Goal: Transaction & Acquisition: Purchase product/service

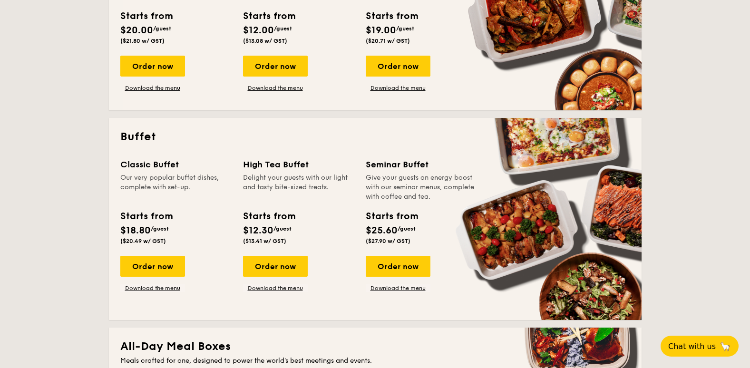
scroll to position [314, 0]
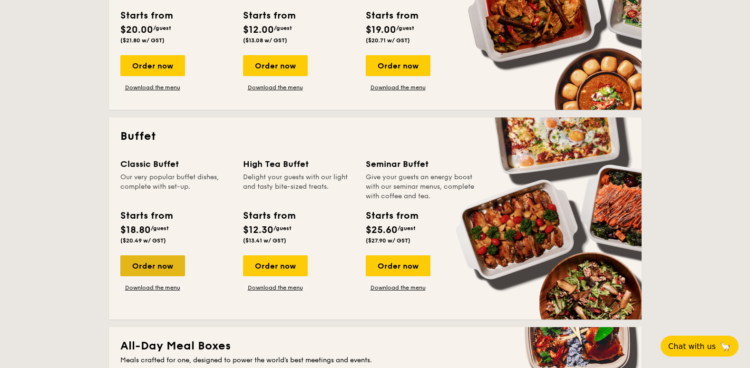
click at [153, 258] on div "Order now" at bounding box center [152, 265] width 65 height 21
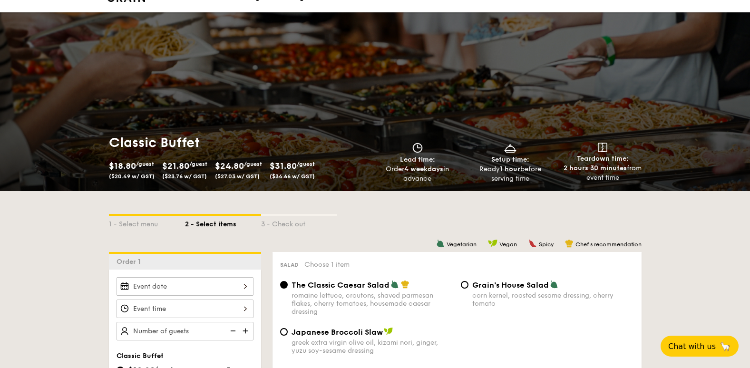
scroll to position [10, 0]
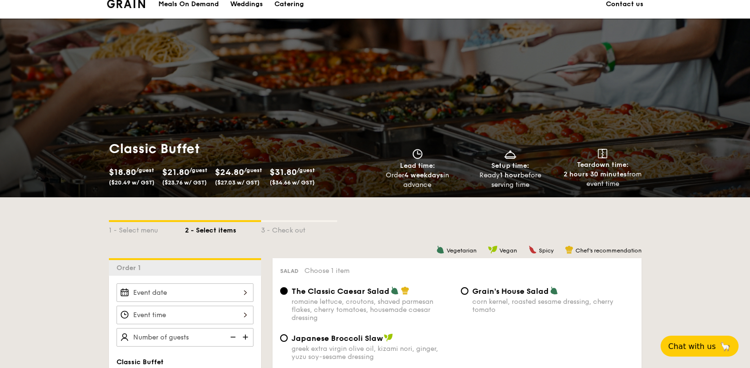
click at [182, 179] on div "$21.80 /guest ($23.76 w/ GST)" at bounding box center [184, 175] width 45 height 21
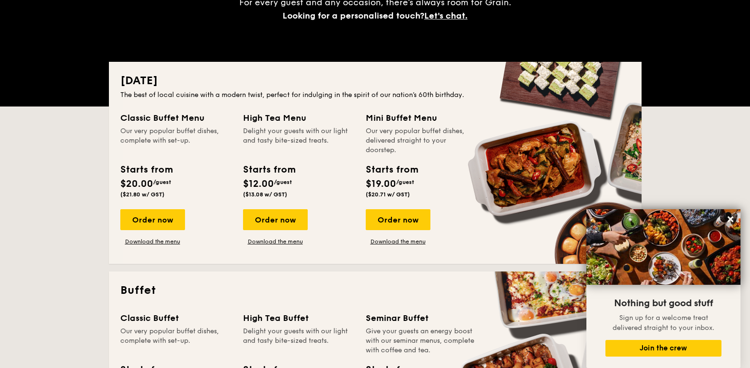
scroll to position [159, 0]
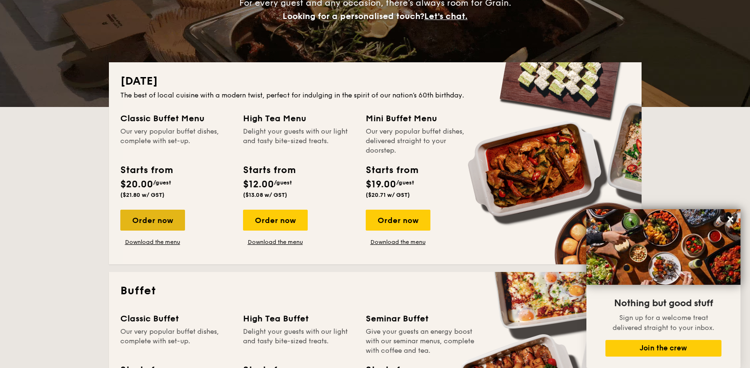
click at [159, 225] on div "Order now" at bounding box center [152, 220] width 65 height 21
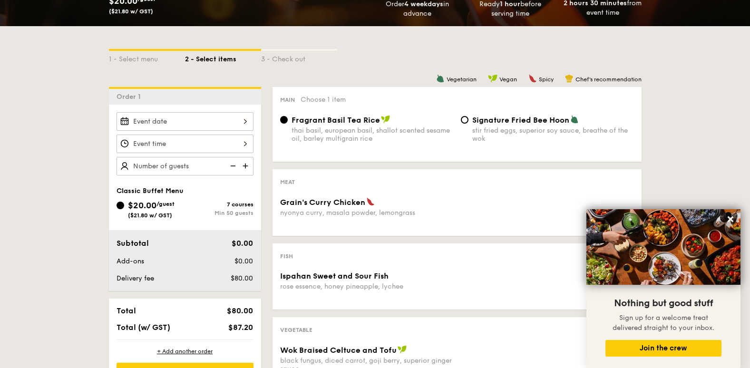
scroll to position [190, 0]
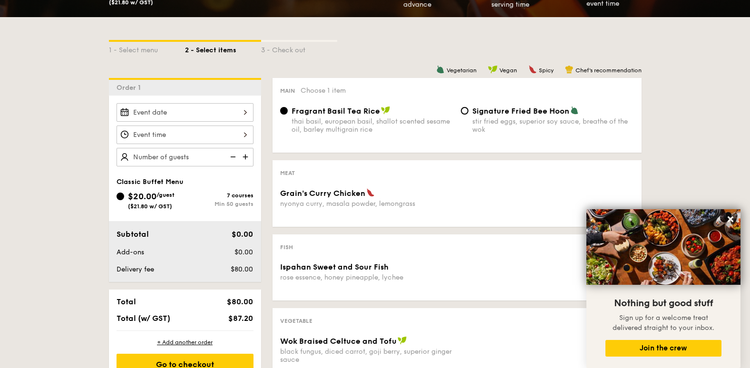
click at [244, 116] on input "Grain's Curry Chicken nyonya curry, masala powder, lemongrass" at bounding box center [184, 112] width 137 height 19
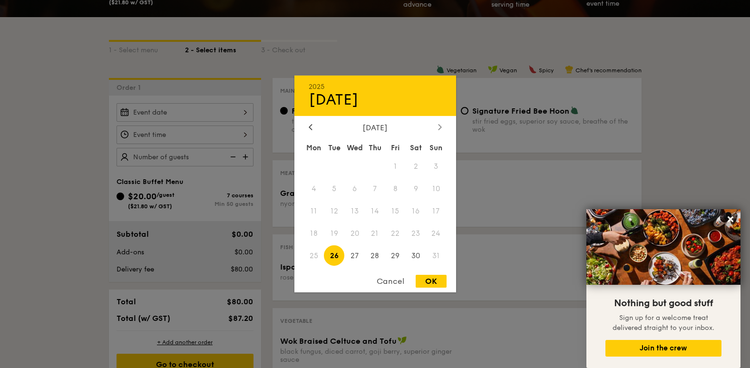
click at [441, 126] on icon at bounding box center [440, 127] width 4 height 6
click at [443, 128] on div at bounding box center [439, 127] width 9 height 9
click at [375, 230] on span "23" at bounding box center [375, 233] width 20 height 20
click at [59, 185] on div at bounding box center [375, 184] width 750 height 368
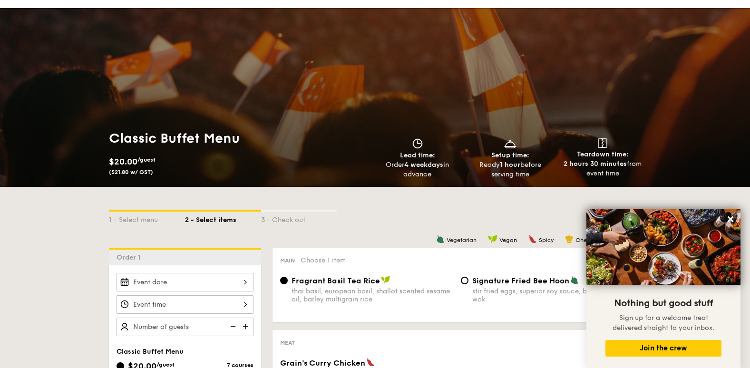
scroll to position [0, 0]
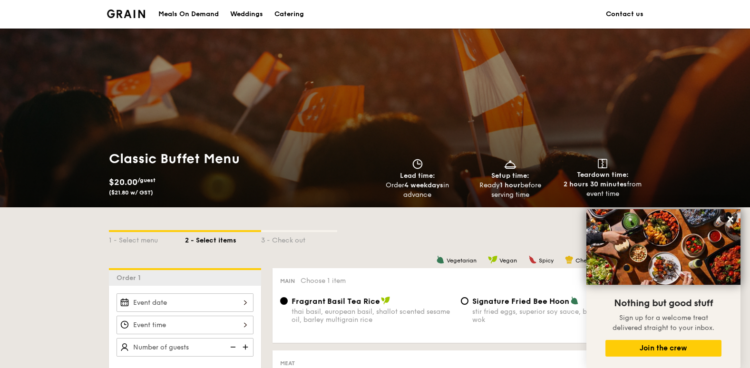
click at [283, 15] on div "Catering" at bounding box center [288, 14] width 29 height 29
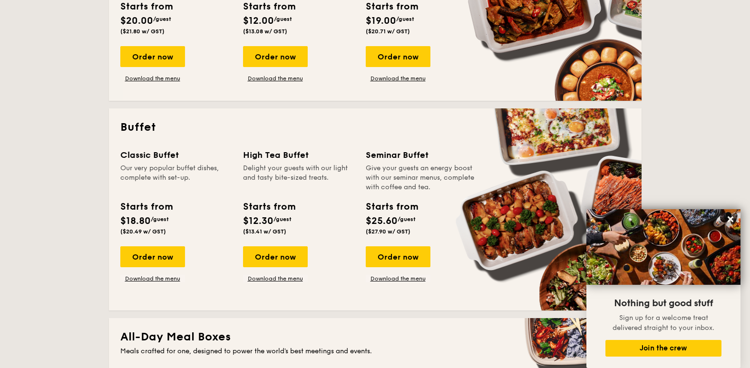
scroll to position [333, 0]
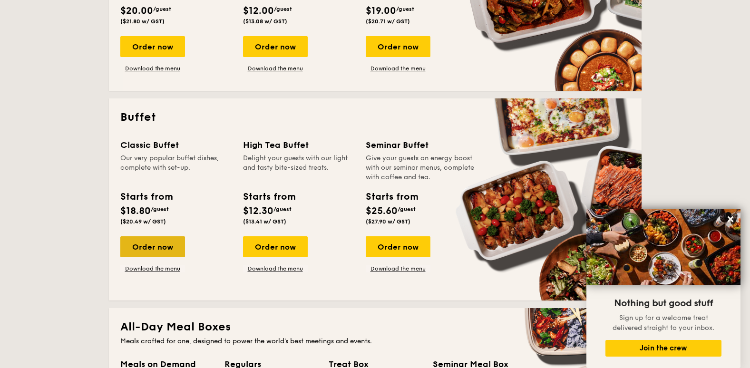
click at [161, 247] on div "Order now" at bounding box center [152, 246] width 65 height 21
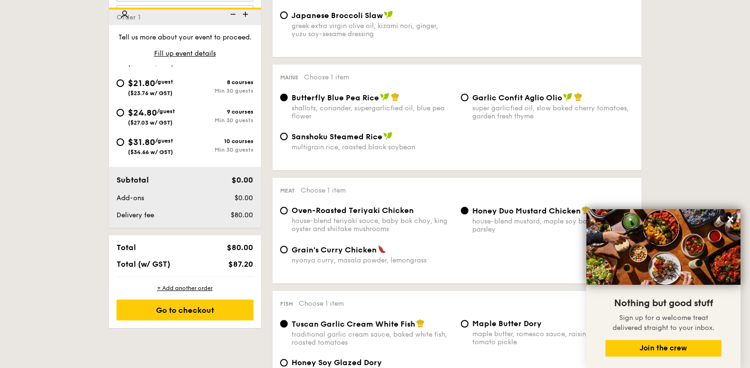
scroll to position [175, 0]
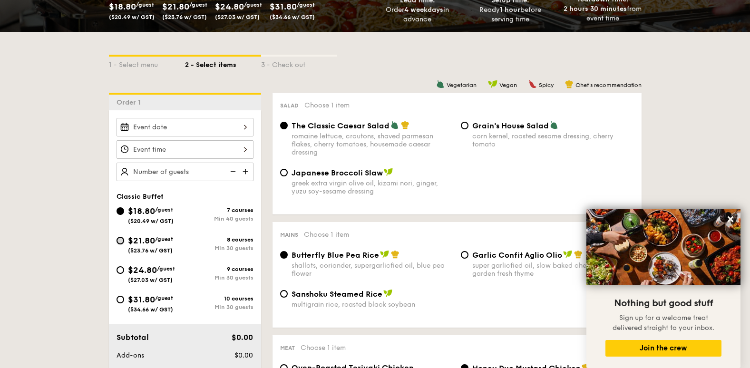
click at [121, 242] on input "$21.80 /guest ($23.76 w/ GST) 8 courses Min 30 guests" at bounding box center [120, 241] width 8 height 8
radio input "true"
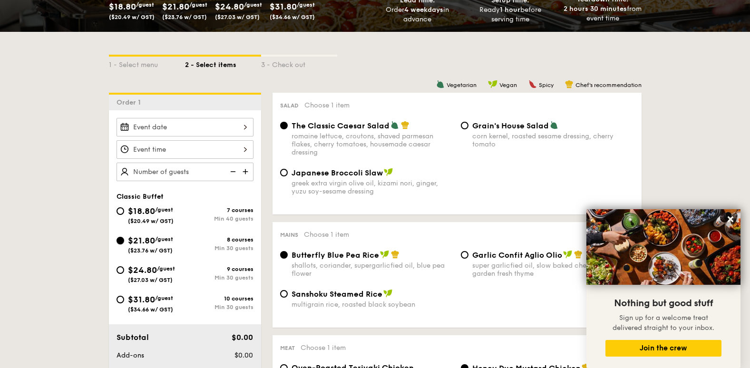
radio input "true"
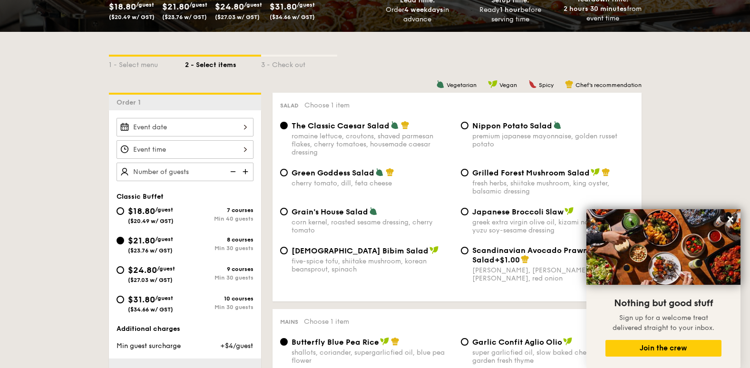
click at [236, 125] on input "Smoked Mesquite Whole Chicken brined in our in-house blend of herbs and spices,…" at bounding box center [184, 127] width 137 height 19
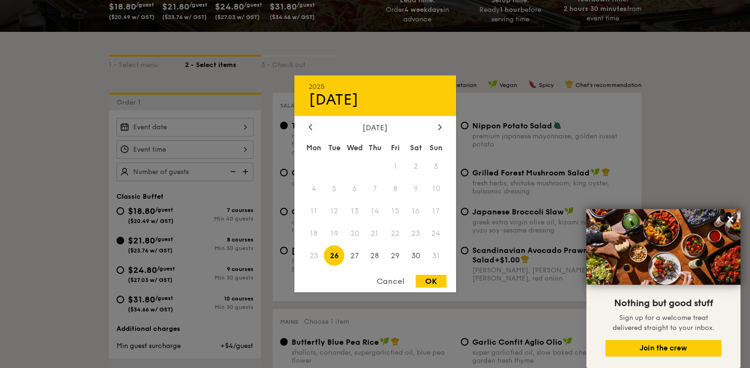
click at [445, 127] on div "August 2025" at bounding box center [375, 127] width 162 height 9
click at [442, 128] on div at bounding box center [439, 127] width 9 height 9
click at [438, 130] on icon at bounding box center [440, 127] width 4 height 6
click at [394, 235] on span "24" at bounding box center [395, 233] width 20 height 20
click at [394, 236] on span "24" at bounding box center [395, 233] width 20 height 20
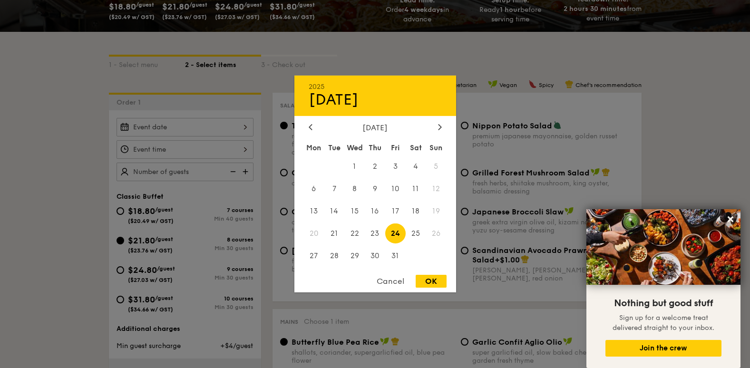
click at [394, 237] on span "24" at bounding box center [395, 233] width 20 height 20
click at [434, 283] on div "OK" at bounding box center [431, 281] width 31 height 13
type input "Oct 24, 2025"
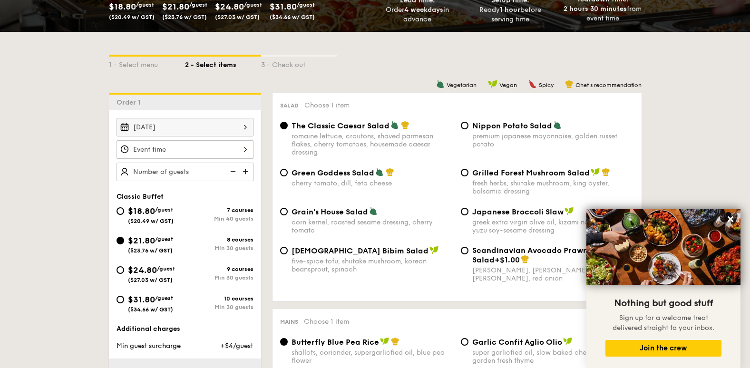
click at [246, 143] on input "Smoked Mesquite Whole Chicken brined in our in-house blend of herbs and spices,…" at bounding box center [184, 149] width 137 height 19
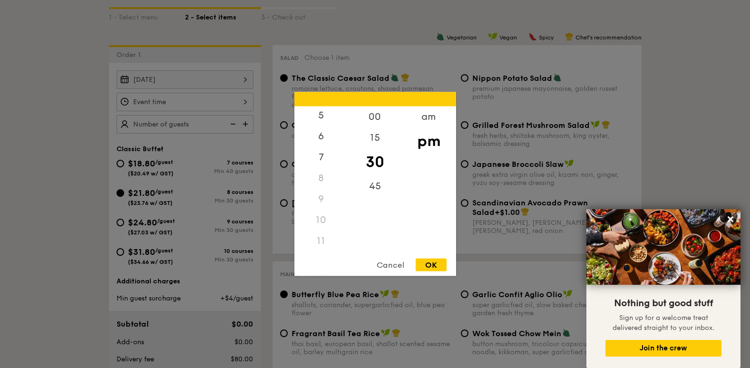
scroll to position [113, 0]
click at [320, 238] on div "11" at bounding box center [321, 241] width 54 height 21
click at [436, 118] on div "am" at bounding box center [429, 120] width 54 height 28
click at [324, 239] on div "11" at bounding box center [321, 238] width 54 height 28
click at [427, 266] on div "OK" at bounding box center [431, 265] width 31 height 13
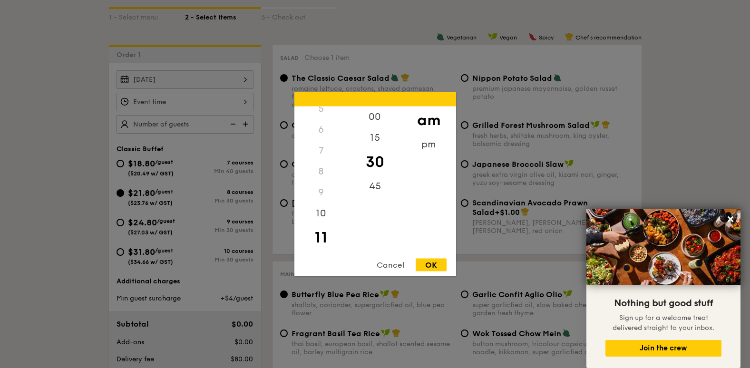
type input "11:30AM"
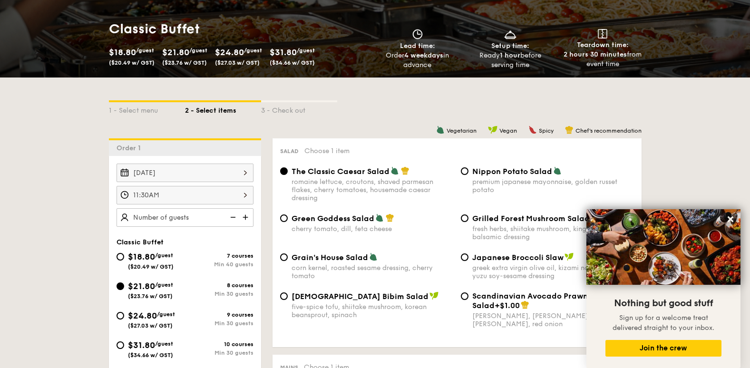
scroll to position [128, 0]
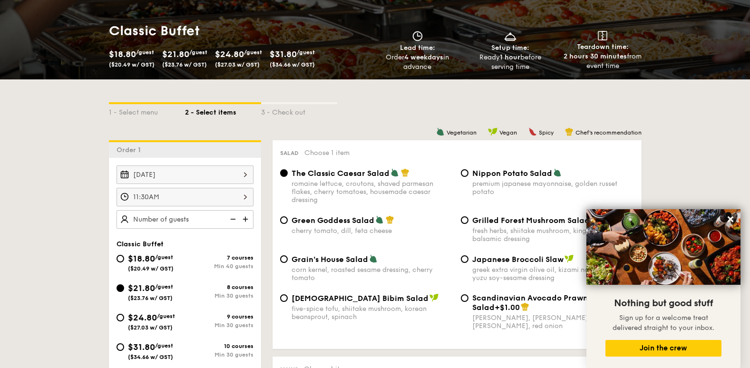
click at [244, 218] on img at bounding box center [246, 219] width 14 height 18
click at [144, 219] on input "20 guests" at bounding box center [184, 219] width 137 height 19
click at [181, 229] on div "Oct 24, 2025 11:30AM 30 Classic Buffet $18.80 /guest ($20.49 w/ GST) 7 courses …" at bounding box center [185, 312] width 152 height 309
type input "30 guests"
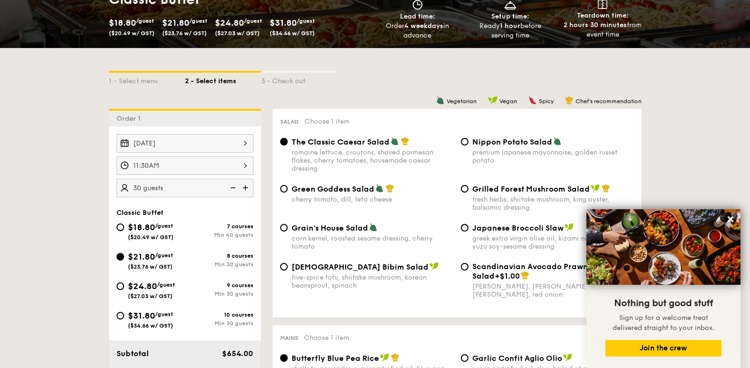
scroll to position [175, 0]
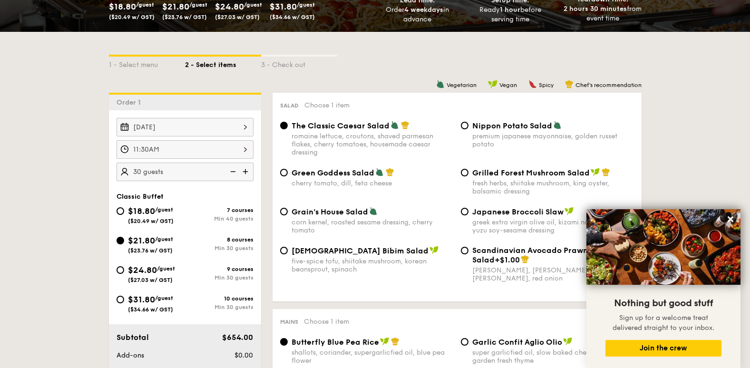
click at [399, 272] on div "five-spice tofu, shiitake mushroom, korean beansprout, spinach" at bounding box center [372, 265] width 162 height 16
click at [288, 254] on input "Korean Bibim Salad five-spice tofu, shiitake mushroom, korean beansprout, spina…" at bounding box center [284, 251] width 8 height 8
radio input "true"
click at [732, 218] on icon at bounding box center [730, 219] width 6 height 6
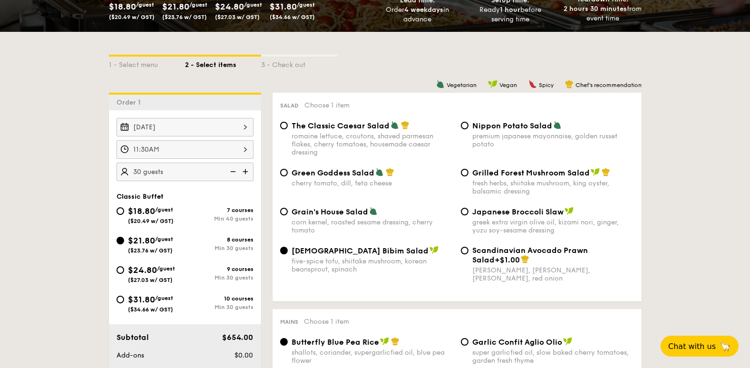
scroll to position [128, 0]
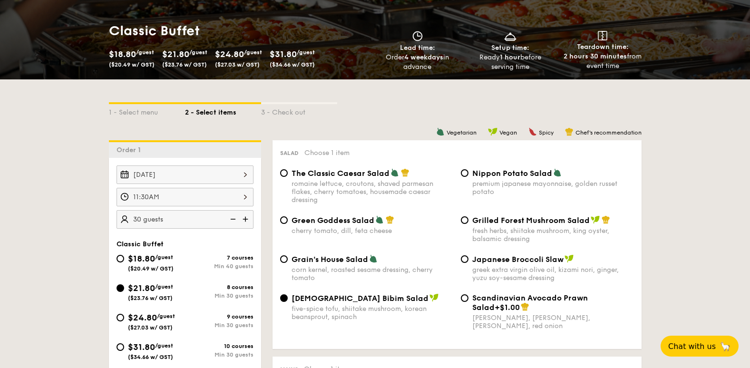
click at [471, 218] on div "Grilled Forest Mushroom Salad fresh herbs, shiitake mushroom, king oyster, bals…" at bounding box center [547, 229] width 181 height 28
click at [466, 220] on input "Grilled Forest Mushroom Salad fresh herbs, shiitake mushroom, king oyster, bals…" at bounding box center [465, 220] width 8 height 8
radio input "true"
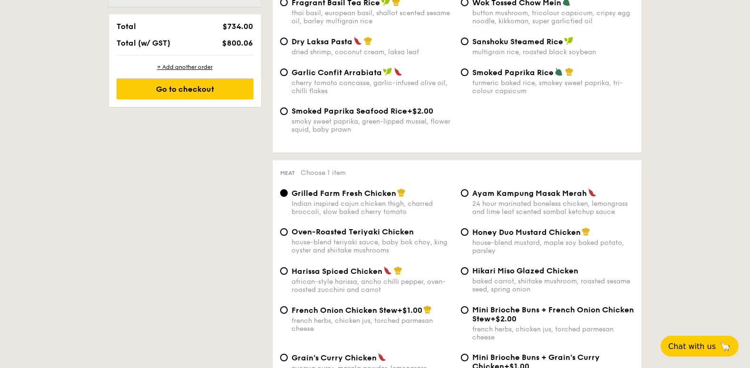
scroll to position [556, 0]
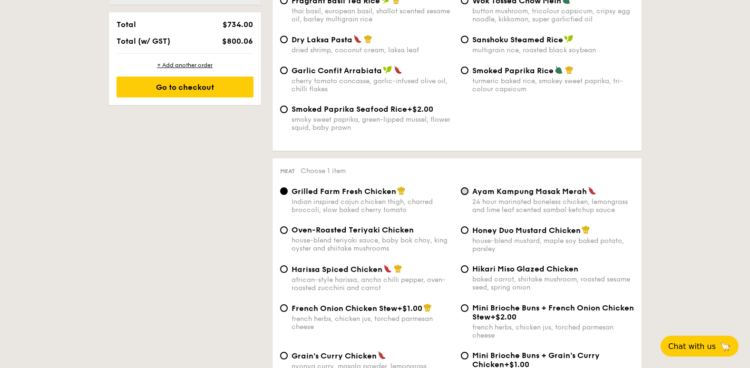
click at [464, 191] on input "Ayam Kampung Masak Merah 24 hour marinated boneless chicken, lemongrass and lim…" at bounding box center [465, 191] width 8 height 8
radio input "true"
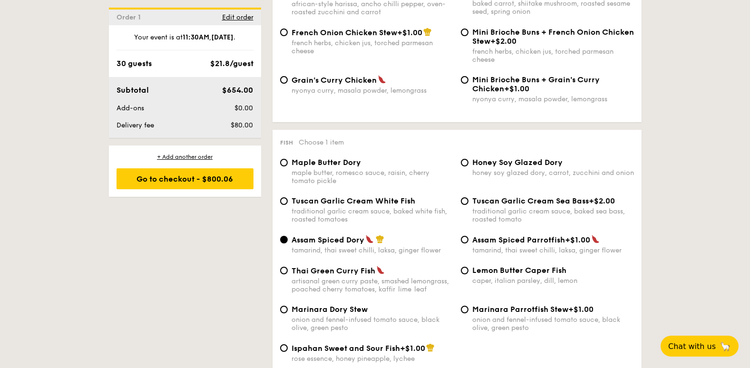
scroll to position [841, 0]
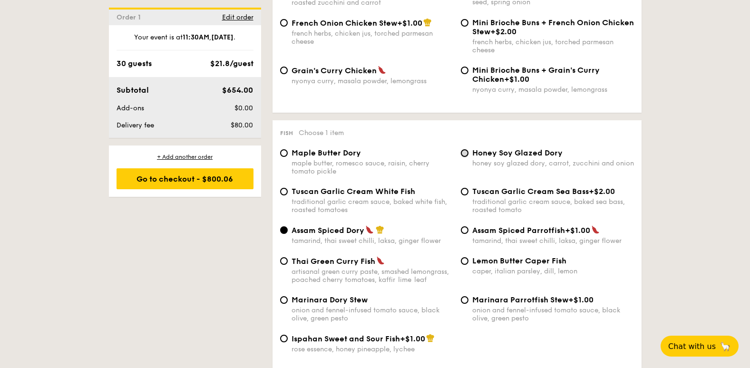
click at [466, 153] on input "Honey Soy Glazed Dory honey soy glazed dory, carrot, zucchini and onion" at bounding box center [465, 153] width 8 height 8
radio input "true"
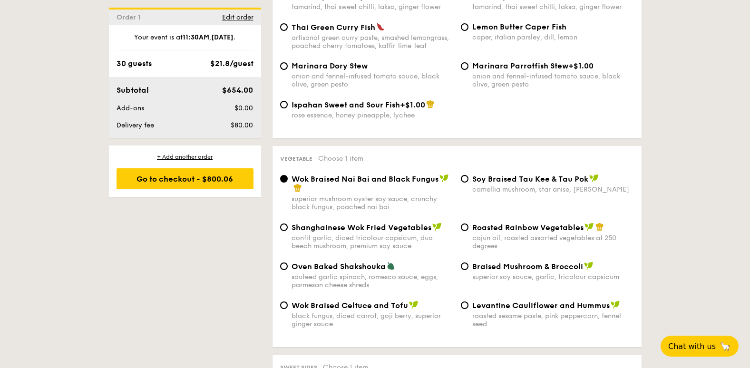
scroll to position [1079, 0]
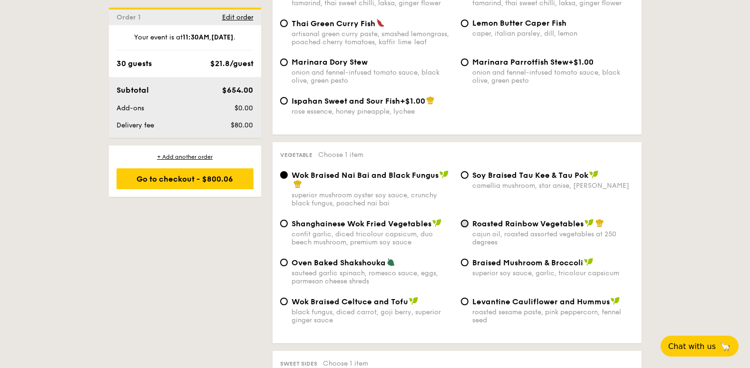
click at [464, 223] on input "Roasted Rainbow Vegetables cajun oil, roasted assorted vegetables at 250 degrees" at bounding box center [465, 224] width 8 height 8
radio input "true"
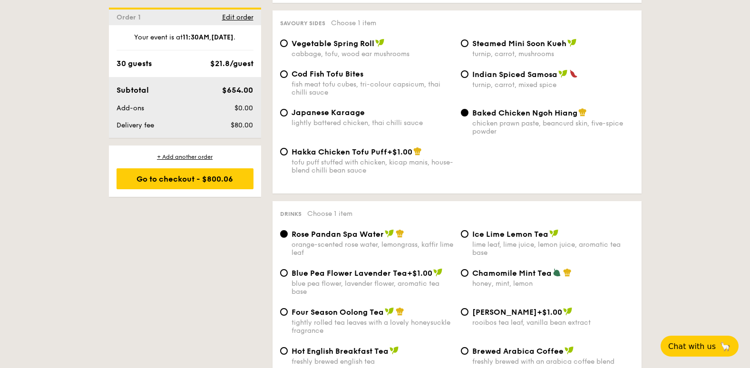
scroll to position [1697, 0]
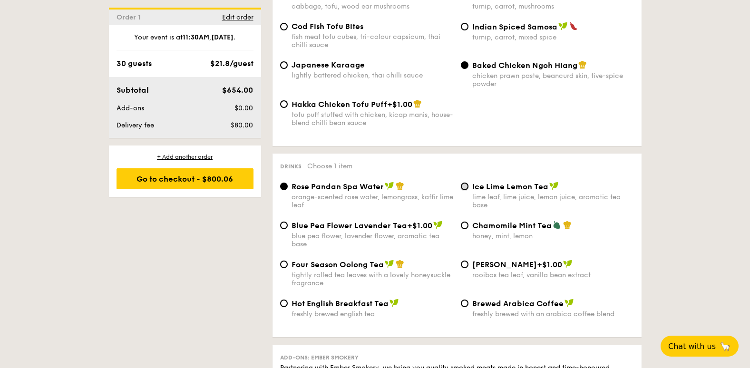
click at [464, 187] on input "Ice Lime Lemon Tea lime leaf, lime juice, lemon juice, aromatic tea base" at bounding box center [465, 187] width 8 height 8
radio input "true"
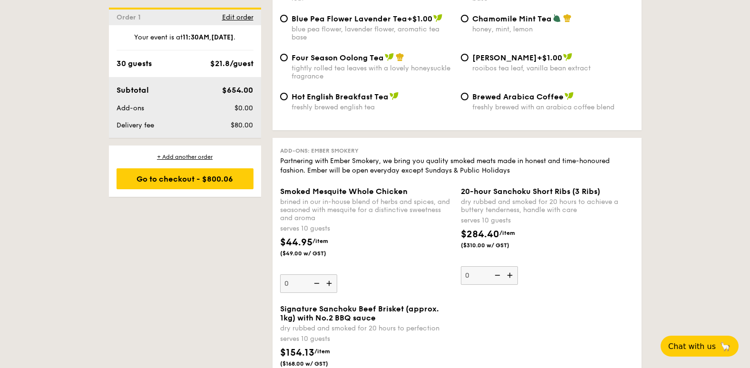
scroll to position [1887, 0]
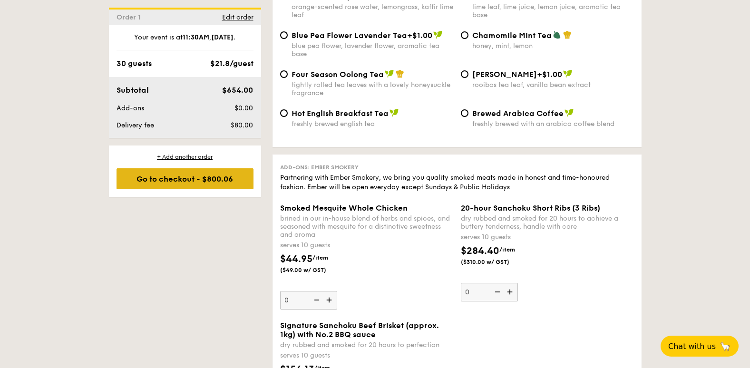
click at [226, 183] on div "Go to checkout - $800.06" at bounding box center [184, 178] width 137 height 21
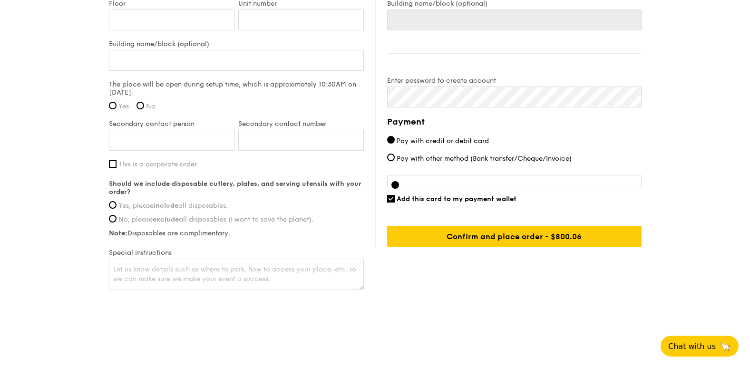
scroll to position [712, 0]
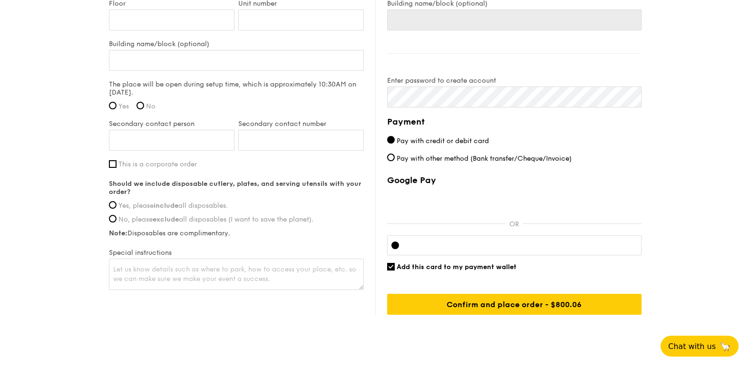
drag, startPoint x: 523, startPoint y: -595, endPoint x: 492, endPoint y: -592, distance: 31.0
drag, startPoint x: 517, startPoint y: -595, endPoint x: 491, endPoint y: -597, distance: 26.2
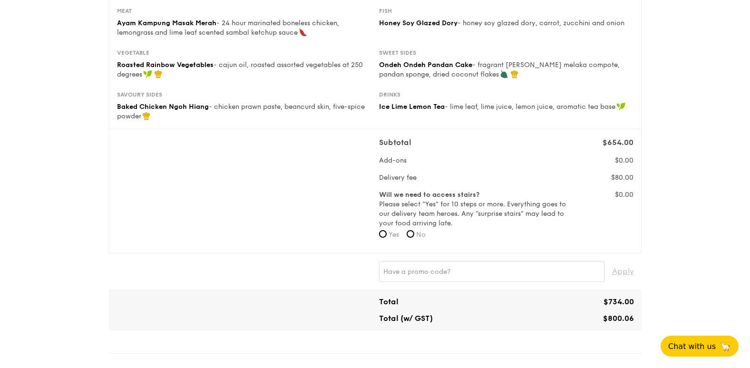
scroll to position [190, 0]
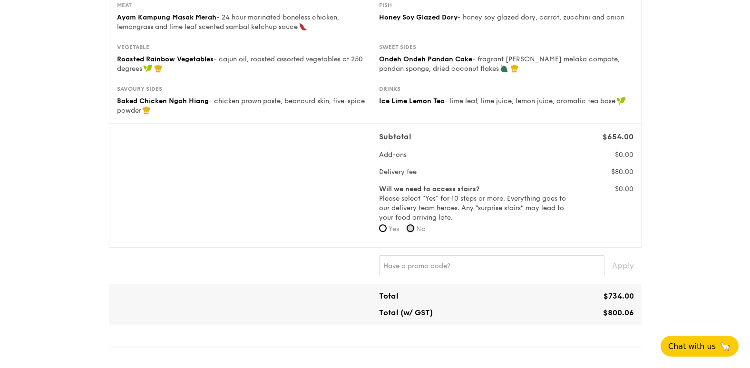
click at [414, 227] on input "No" at bounding box center [410, 228] width 8 height 8
radio input "true"
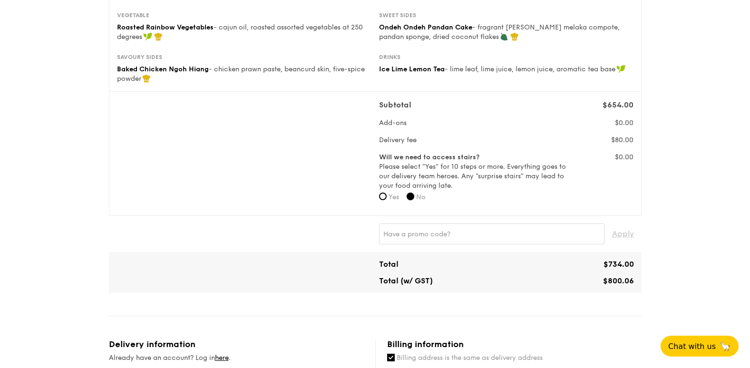
scroll to position [237, 0]
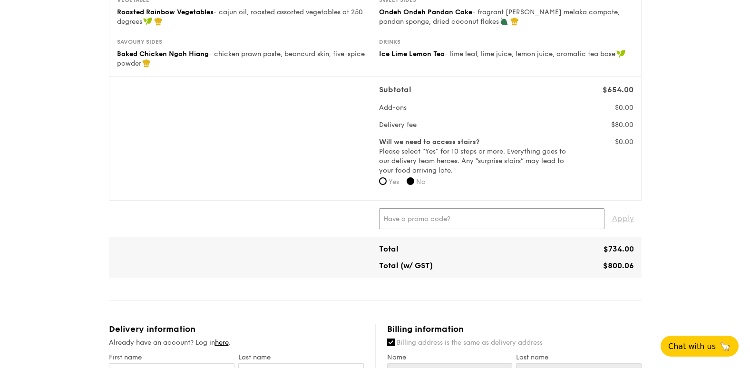
click at [503, 217] on input "text" at bounding box center [491, 218] width 225 height 21
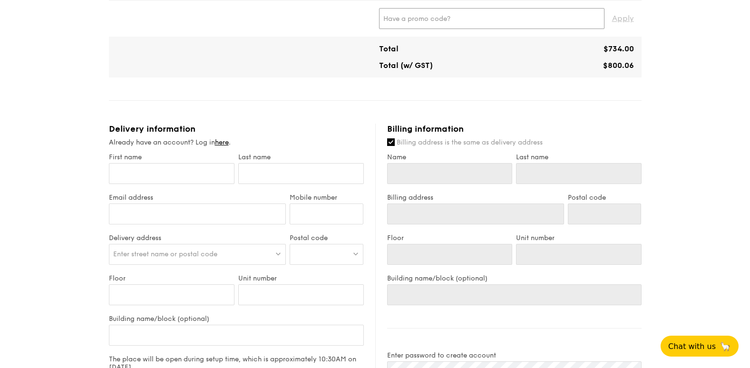
scroll to position [475, 0]
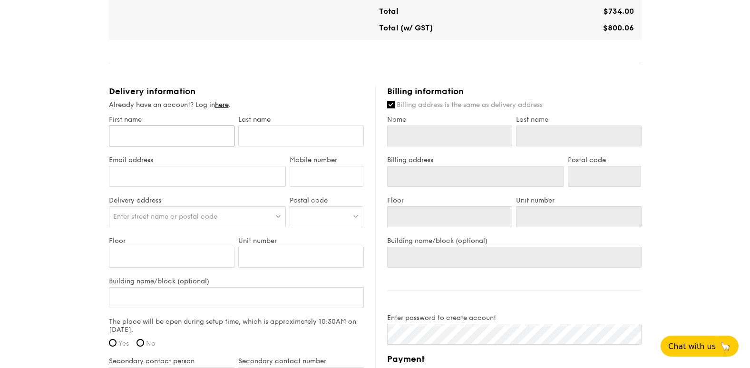
click at [172, 137] on input "First name" at bounding box center [172, 136] width 126 height 21
type input "T"
type input "Te"
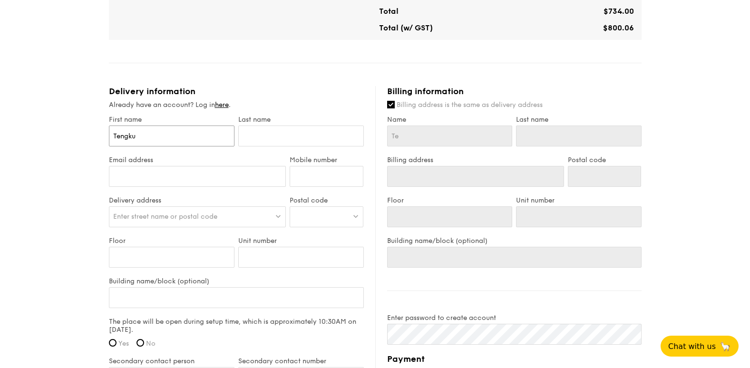
type input "Tengku"
type input "Tengku Am"
type input "Tengku Amir"
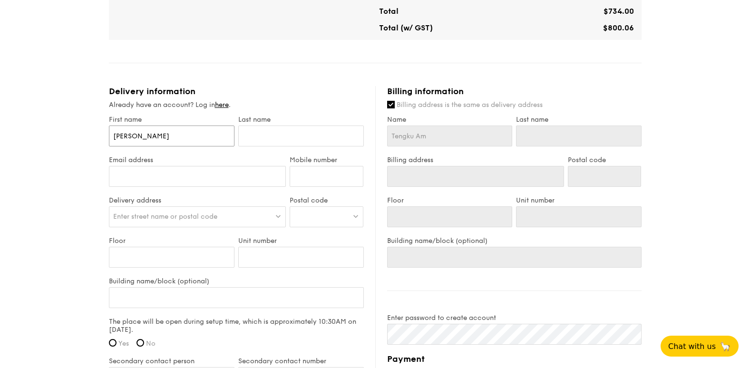
type input "Tengku Amir"
type input "T"
type input "\"
type input "T"
type input "TRRRUUUewrlnlfnTRUWETRUEETRUETRUUURE"
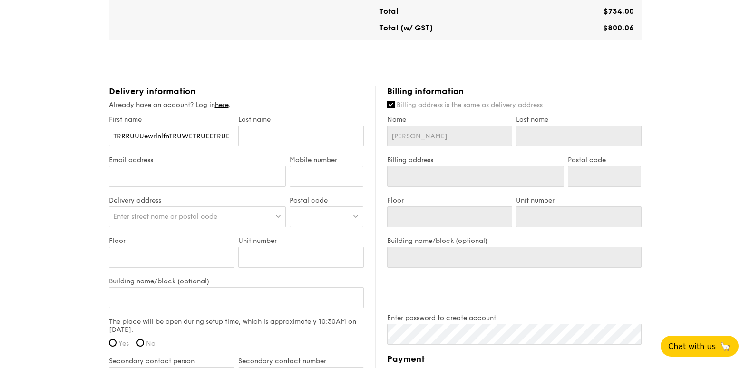
type input "TRRRUUUewrlnlfnTRUWETRUEETRUETRUUURE"
click at [177, 141] on input "TRRRUUUewrlnlfnTRUWETRUEETRUETRUUURE" at bounding box center [172, 136] width 126 height 21
type input "TRRRUUUewrlnlfnTRUWETRUEETRUETRUUURE"
click at [30, 190] on div "1 - Select menu 2 - Select items 3 - Check out Classic Buffet $21.80 /guest ($2…" at bounding box center [375, 57] width 750 height 1065
click at [25, 136] on div "1 - Select menu 2 - Select items 3 - Check out Classic Buffet $21.80 /guest ($2…" at bounding box center [375, 57] width 750 height 1065
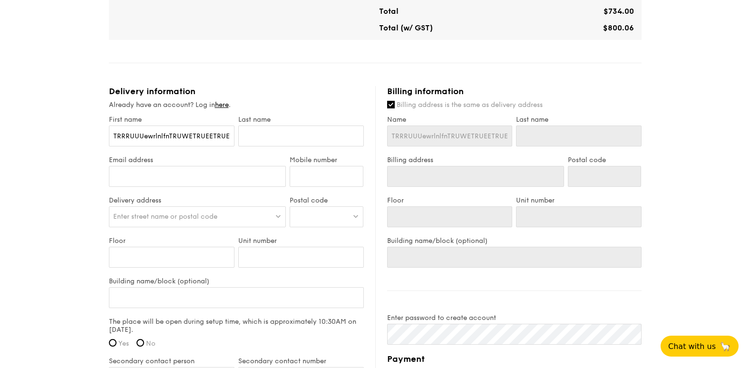
click at [152, 146] on input "TRRRUUUewrlnlfnTRUWETRUEETRUETRUUURE" at bounding box center [172, 136] width 126 height 21
click at [91, 324] on div "1 - Select menu 2 - Select items 3 - Check out Classic Buffet $21.80 /guest ($2…" at bounding box center [375, 57] width 750 height 1065
click at [185, 146] on input "TRRRUUUewrlnlfnTRUWETRUEETRUETRUUURE" at bounding box center [172, 136] width 126 height 21
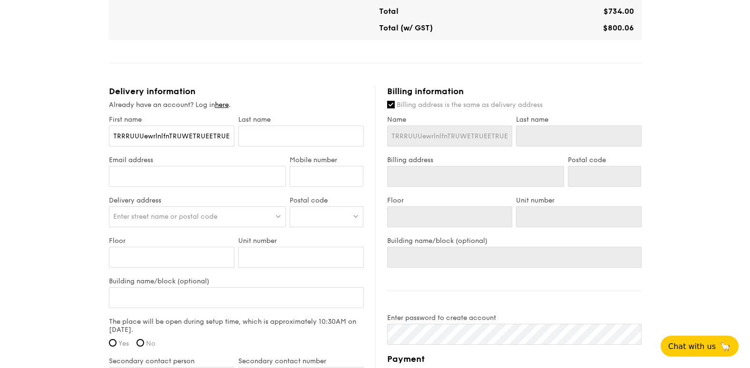
click at [32, 261] on div "1 - Select menu 2 - Select items 3 - Check out Classic Buffet $21.80 /guest ($2…" at bounding box center [375, 57] width 750 height 1065
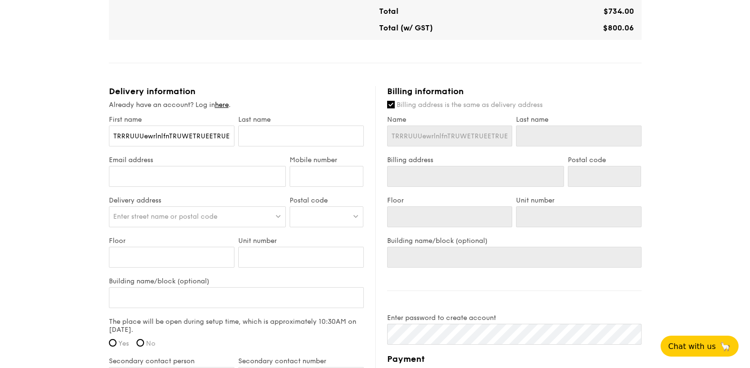
scroll to position [0, 28]
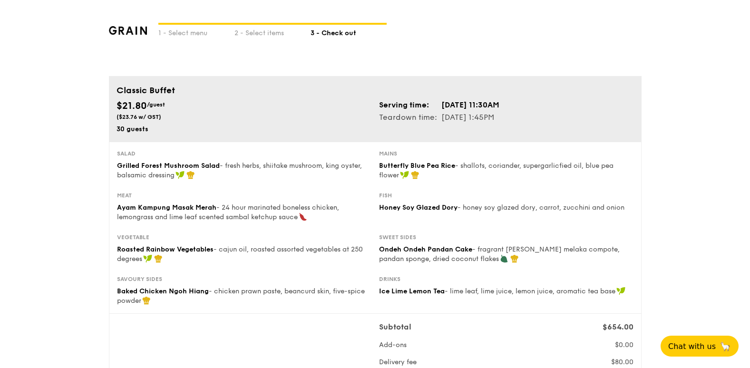
type input "RUUURE"
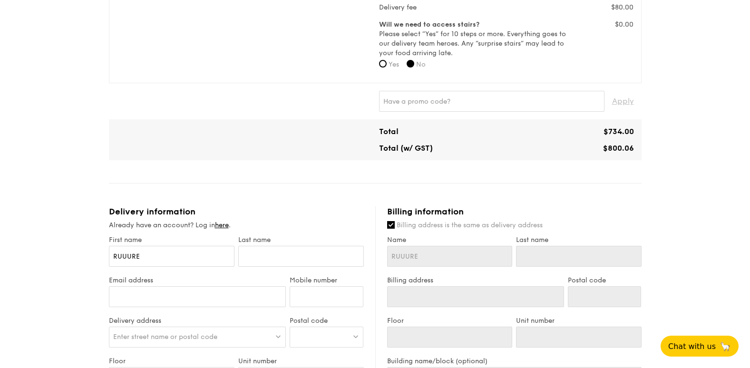
drag, startPoint x: 208, startPoint y: 252, endPoint x: -2, endPoint y: 260, distance: 209.8
click at [0, 261] on html "1 - Select menu 2 - Select items 3 - Check out Classic Buffet $21.80 /guest ($2…" at bounding box center [375, 196] width 750 height 1103
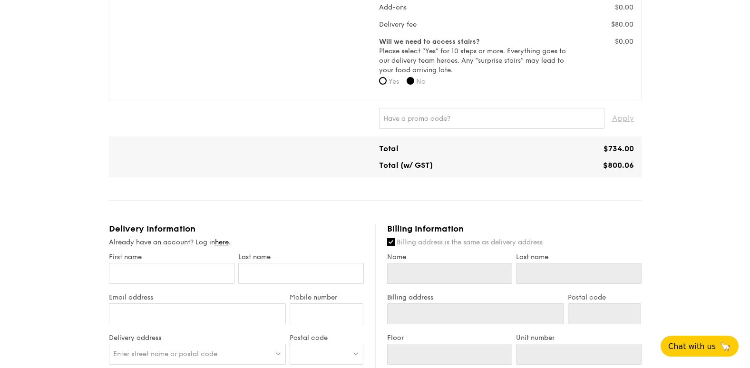
scroll to position [212, 0]
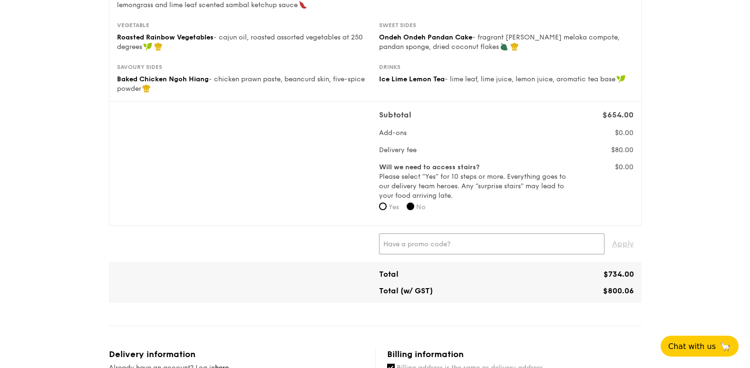
click at [442, 245] on input "text" at bounding box center [491, 243] width 225 height 21
type input "TRUEXGRAIN"
click at [625, 242] on span "Apply" at bounding box center [623, 243] width 22 height 21
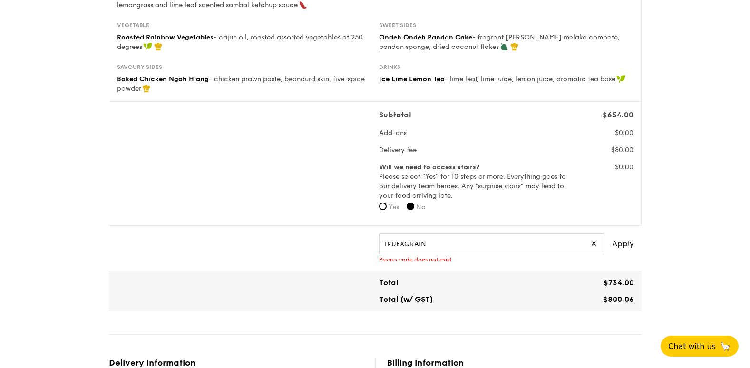
drag, startPoint x: 590, startPoint y: 242, endPoint x: 588, endPoint y: 255, distance: 13.6
click at [590, 243] on span "✕" at bounding box center [593, 243] width 6 height 21
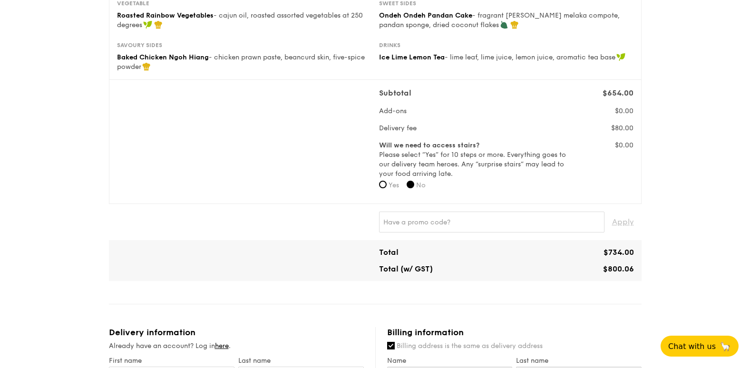
scroll to position [307, 0]
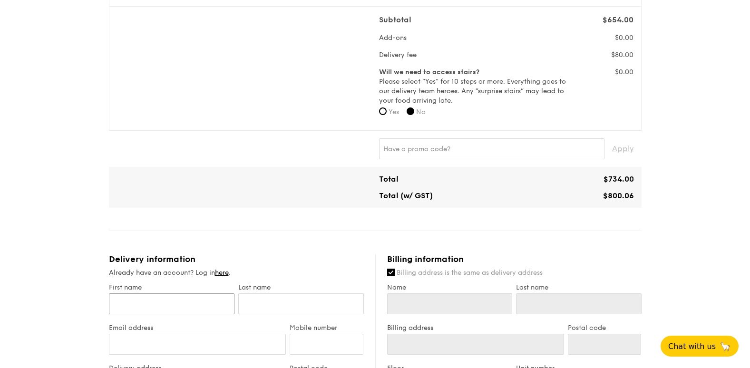
click at [214, 302] on input "First name" at bounding box center [172, 303] width 126 height 21
type input "T"
type input "Tengk"
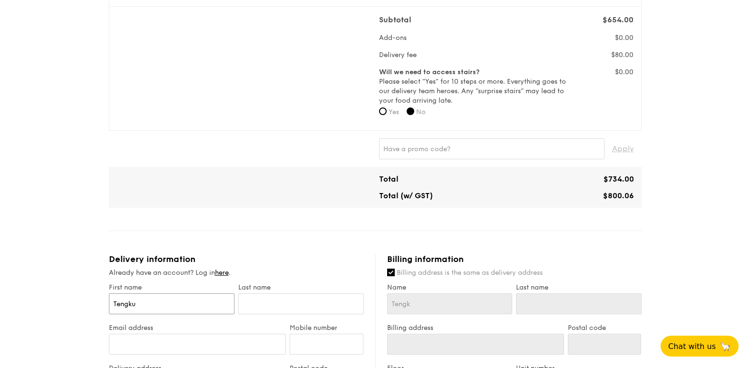
type input "Tengku"
click at [287, 301] on input "text" at bounding box center [301, 303] width 126 height 21
type input "A"
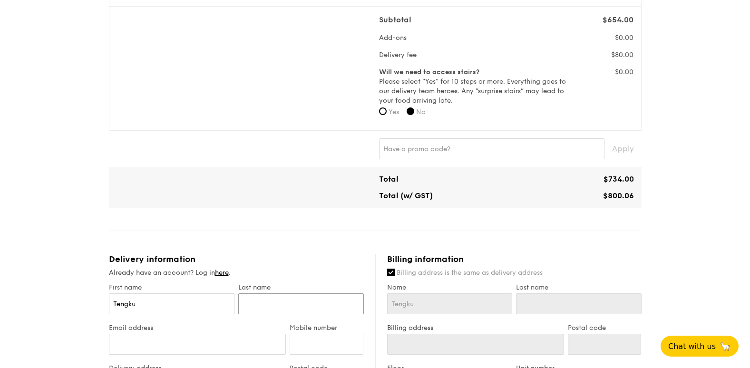
type input "A"
type input "Am"
type input "Amira"
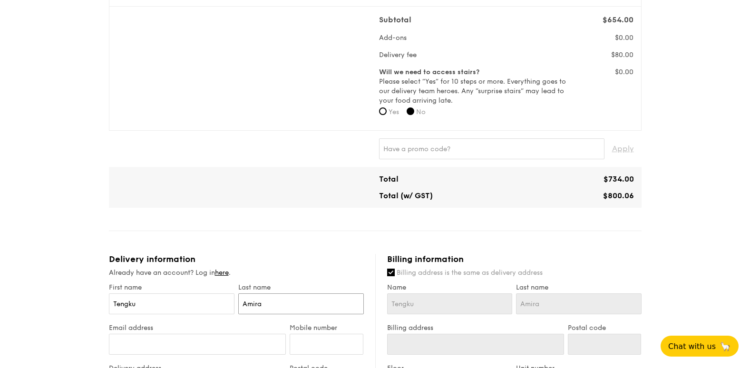
type input "Amira"
click at [164, 341] on input "Email address" at bounding box center [197, 344] width 177 height 21
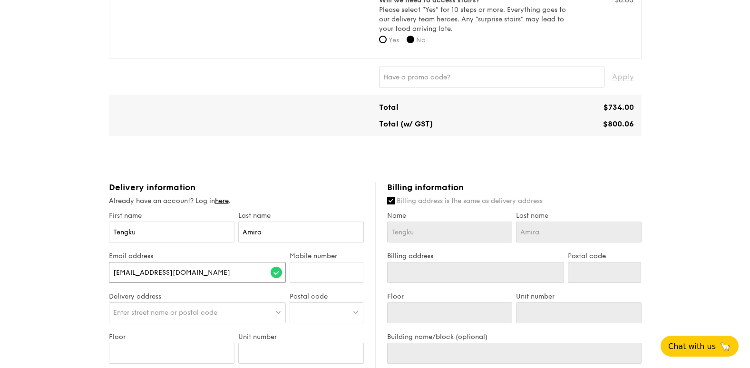
scroll to position [402, 0]
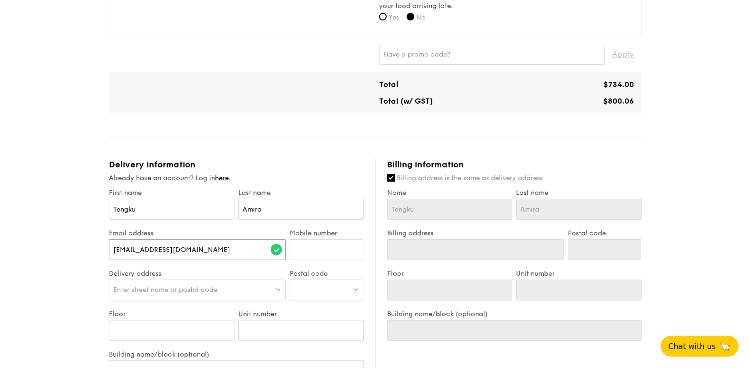
type input "[EMAIL_ADDRESS][DOMAIN_NAME]"
click at [320, 241] on input "Mobile number" at bounding box center [327, 249] width 74 height 21
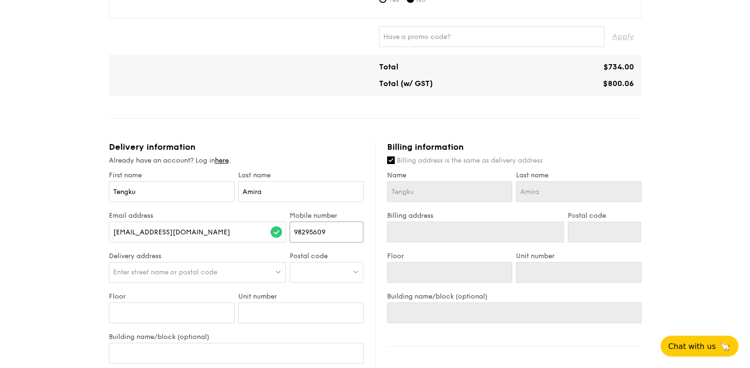
scroll to position [450, 0]
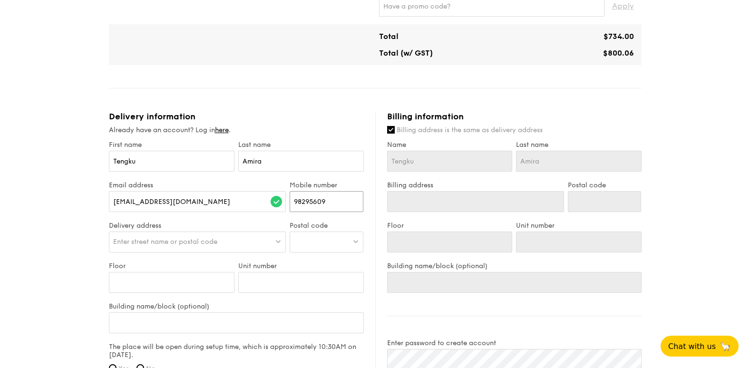
type input "98295609"
click at [213, 232] on div "Enter street name or postal code" at bounding box center [197, 242] width 177 height 21
click at [219, 240] on input "search" at bounding box center [197, 242] width 176 height 21
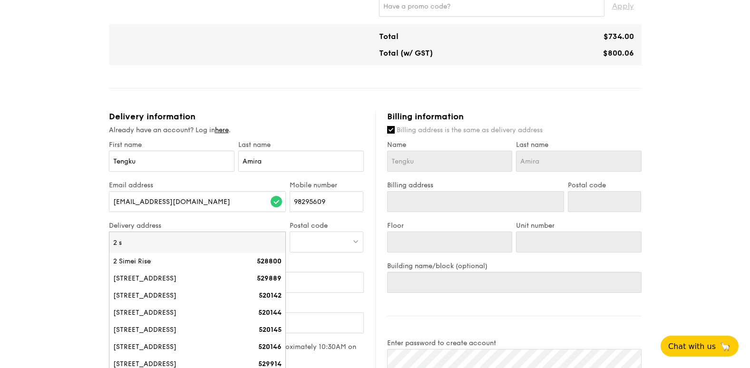
type input "2"
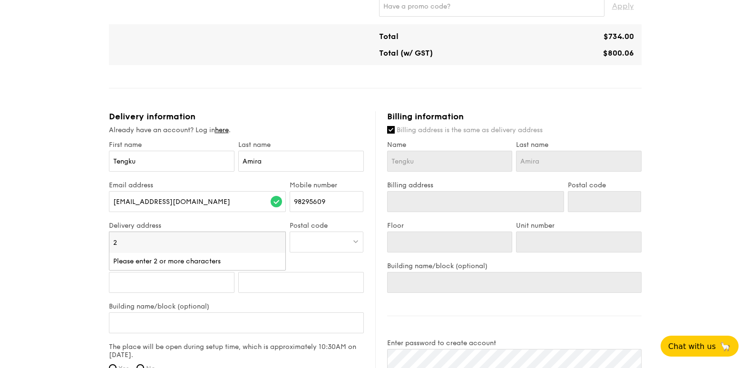
click at [331, 239] on div at bounding box center [327, 242] width 74 height 21
type input "529889"
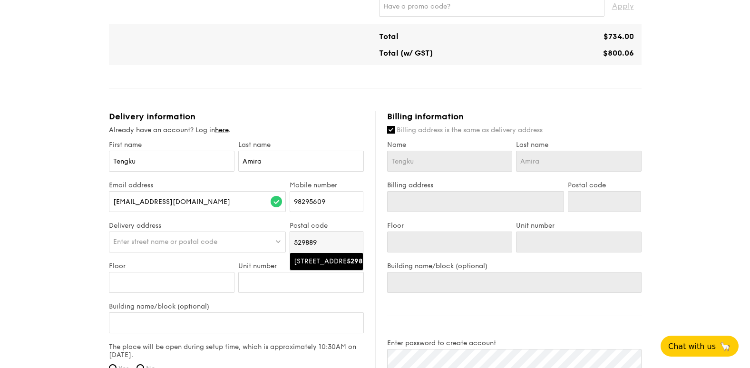
click at [339, 262] on div "[STREET_ADDRESS]" at bounding box center [318, 262] width 49 height 10
type input "[STREET_ADDRESS]"
type input "529889"
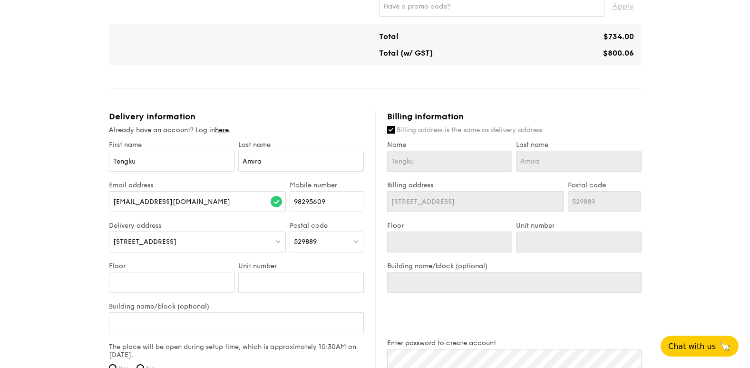
click at [87, 279] on div "1 - Select menu 2 - Select items 3 - Check out Classic Buffet $21.80 /guest ($2…" at bounding box center [375, 82] width 750 height 1065
click at [182, 292] on input "Floor" at bounding box center [172, 282] width 126 height 21
type input "5"
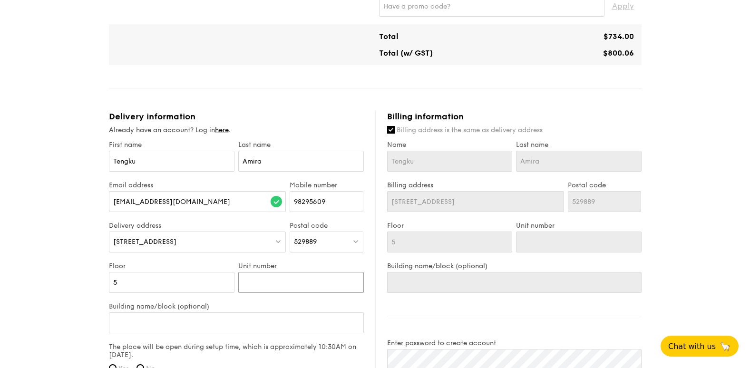
click at [272, 280] on input "Unit number" at bounding box center [301, 282] width 126 height 21
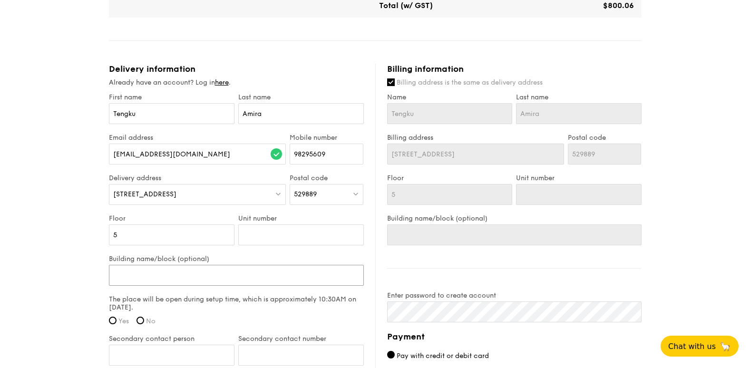
click at [192, 273] on input "Building name/block (optional)" at bounding box center [236, 275] width 255 height 21
type input "C"
type input "[PERSON_NAME]"
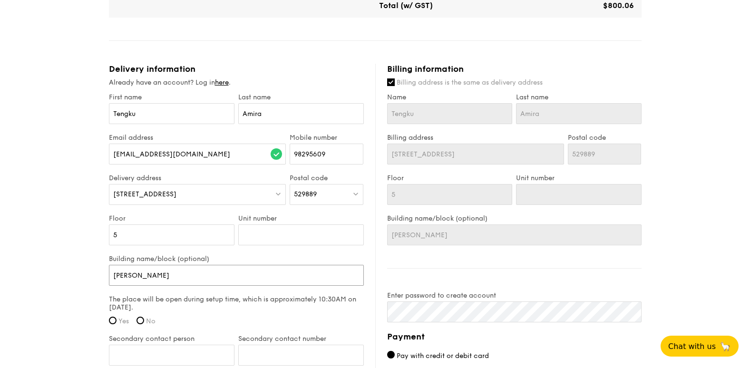
type input "Changi"
type input "Changi G"
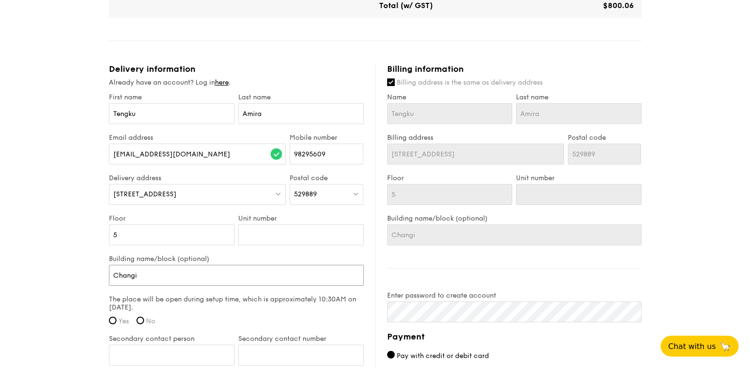
type input "Changi G"
type input "Changi Ge"
type input "Changi Gen"
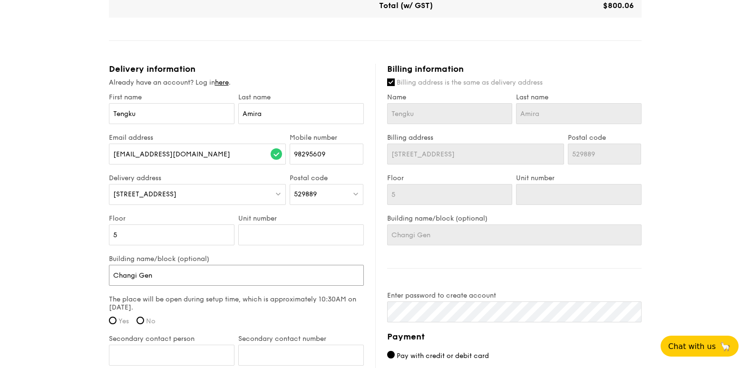
type input "Changi Gene"
type input "Changi Gener"
type input "Changi Genera"
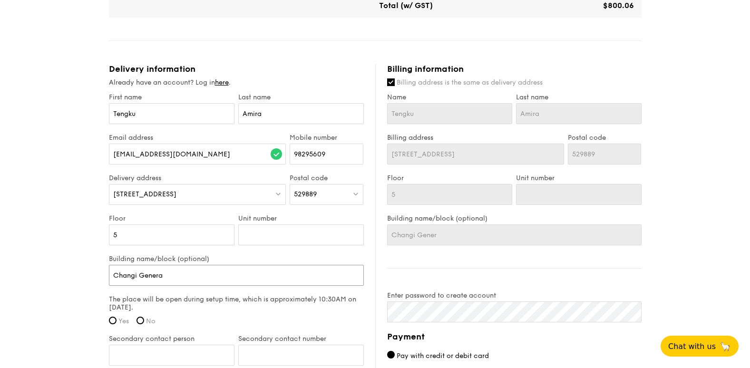
type input "Changi Genera"
click at [26, 187] on div "1 - Select menu 2 - Select items 3 - Check out Classic Buffet $21.80 /guest ($2…" at bounding box center [375, 35] width 750 height 1065
type input "Changi General all.sg"
radio input "true"
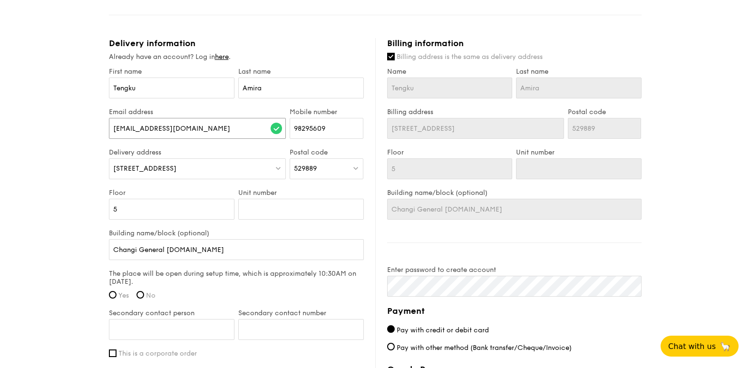
click at [250, 118] on input "[EMAIL_ADDRESS][DOMAIN_NAME]" at bounding box center [197, 128] width 177 height 21
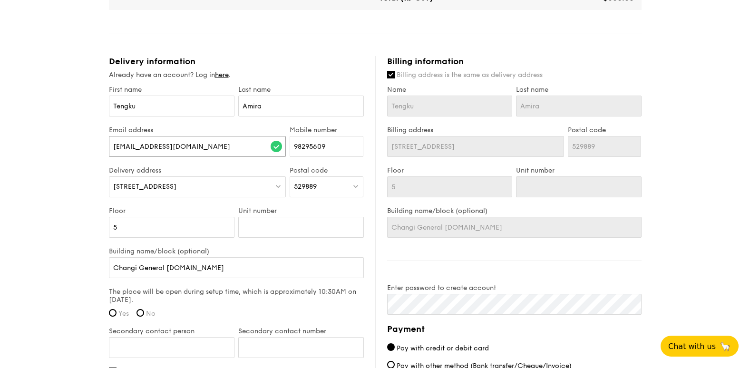
scroll to position [552, 0]
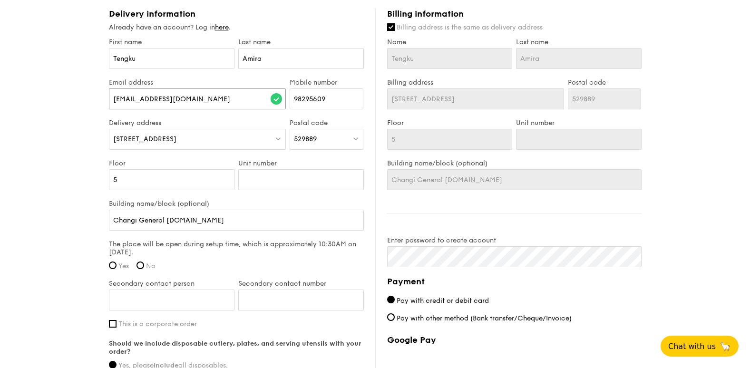
type input "[EMAIL_ADDRESS][DOMAIN_NAME]"
drag, startPoint x: 199, startPoint y: 219, endPoint x: 172, endPoint y: 221, distance: 27.6
click at [172, 221] on input "Changi General all.sg" at bounding box center [236, 220] width 255 height 21
type input "Changi General a="
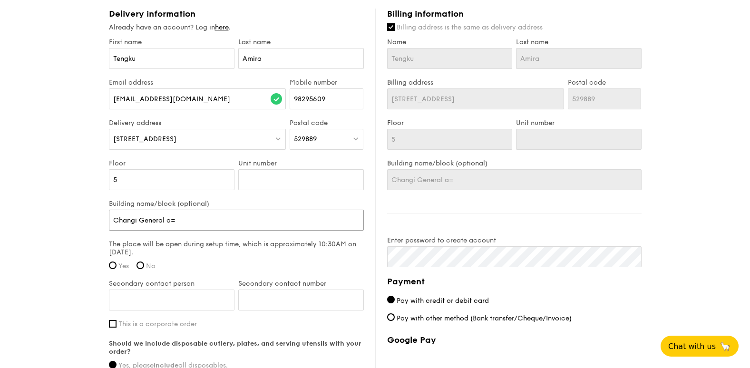
type input "Changi General a=="
type input "Changi General a="
type input "Changi General a"
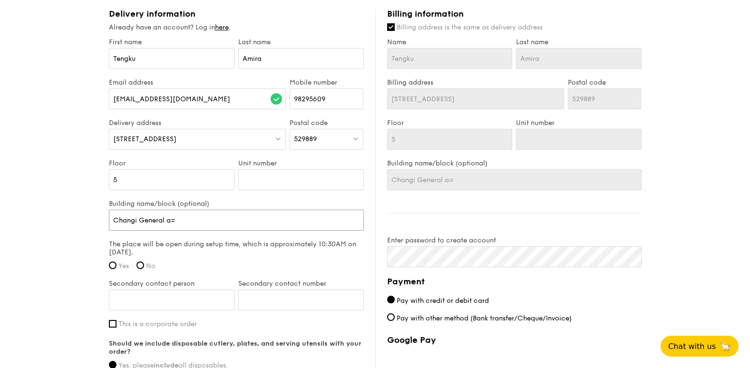
type input "Changi General a"
type input "Changi General"
type input "Changi General H"
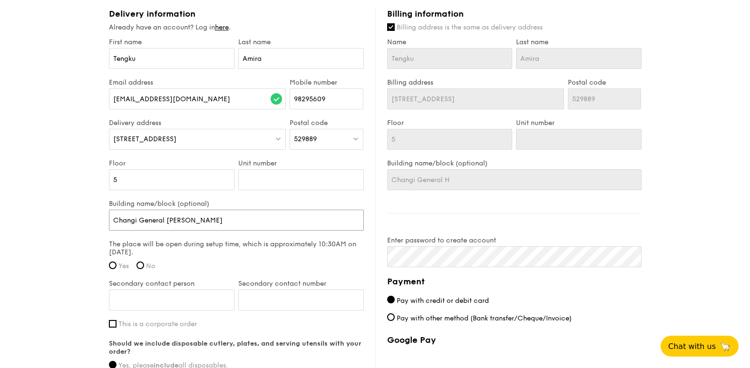
type input "Changi General Hos"
type input "Changi General Hospital MEdical Centre"
type input "Changi General Hospital Mdical Centre"
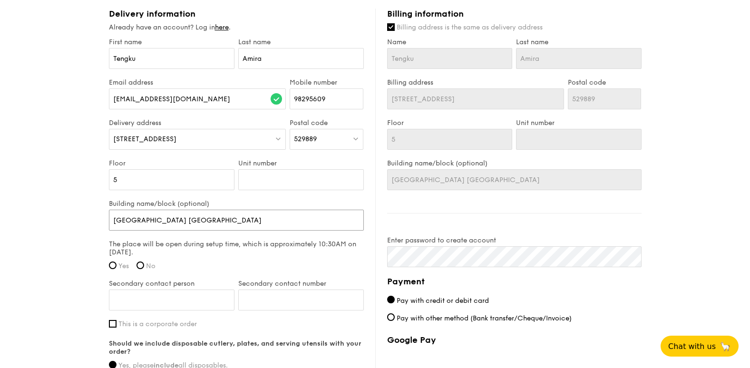
type input "Changi General Hospital Medical Centre"
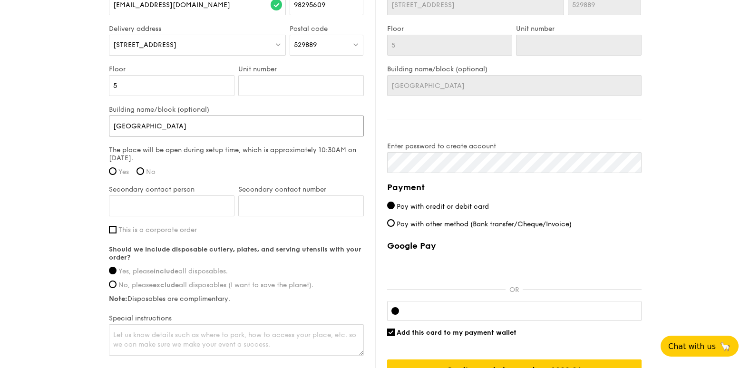
scroll to position [648, 0]
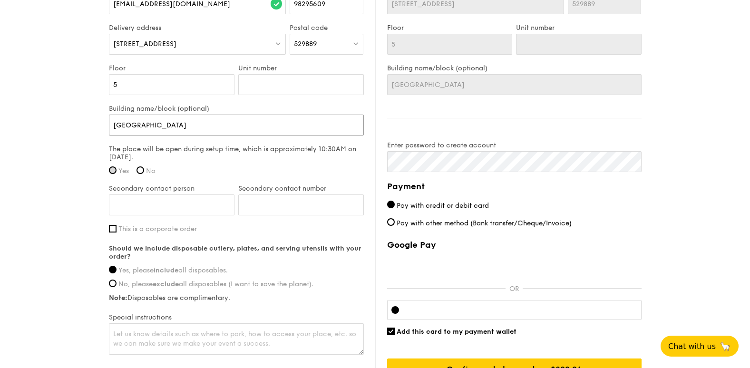
type input "Changi General Hospital Medical Centre"
click at [114, 173] on input "Yes" at bounding box center [113, 170] width 8 height 8
radio input "true"
click at [112, 228] on input "This is a corporate order" at bounding box center [113, 229] width 8 height 8
checkbox input "true"
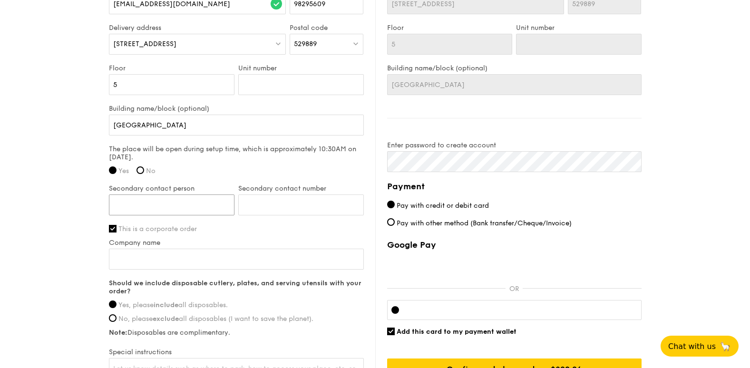
click at [195, 204] on input "Secondary contact person" at bounding box center [172, 204] width 126 height 21
type input "Chan Chieh an"
click at [152, 209] on input "Chan Chieh an" at bounding box center [172, 204] width 126 height 21
type input "[PERSON_NAME]"
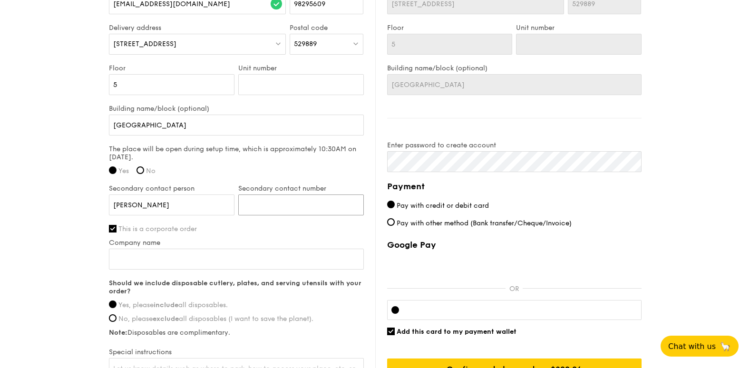
click at [260, 209] on input "Secondary contact number" at bounding box center [301, 204] width 126 height 21
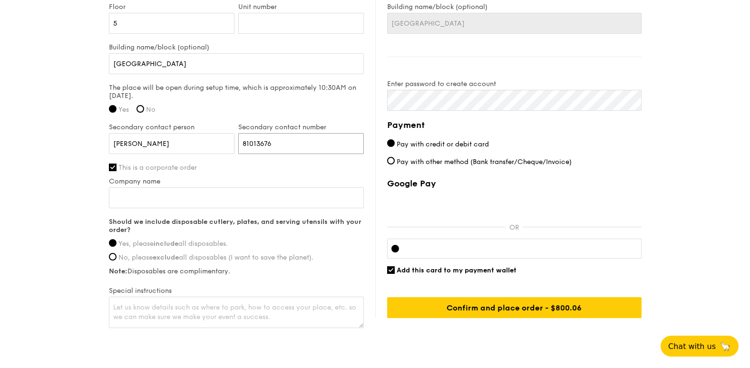
scroll to position [713, 0]
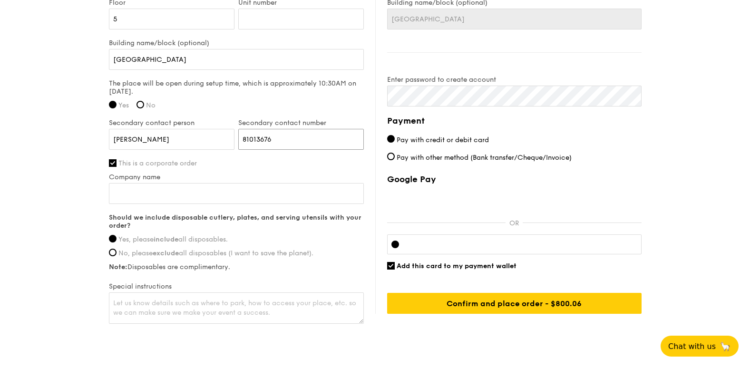
type input "81013676"
click at [193, 186] on input "Company name" at bounding box center [236, 193] width 255 height 21
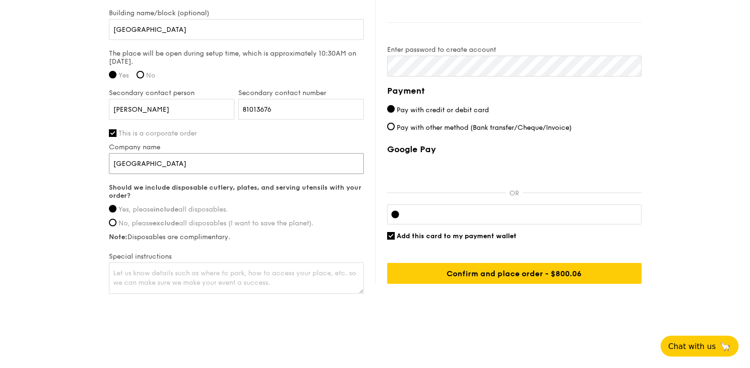
scroll to position [747, 0]
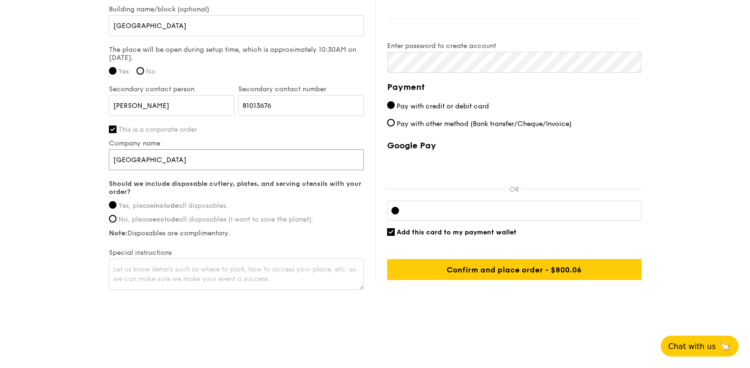
type input "[GEOGRAPHIC_DATA]"
click at [236, 272] on textarea at bounding box center [236, 274] width 255 height 31
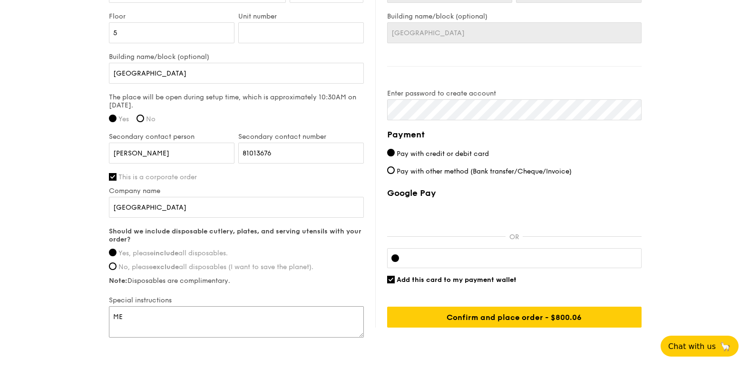
type textarea "M"
type textarea "Set up at [GEOGRAPHIC_DATA]"
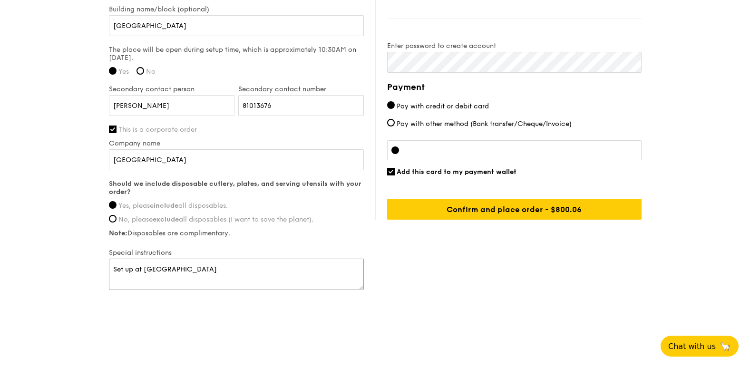
click at [267, 274] on textarea "Set up at [GEOGRAPHIC_DATA]" at bounding box center [236, 274] width 255 height 31
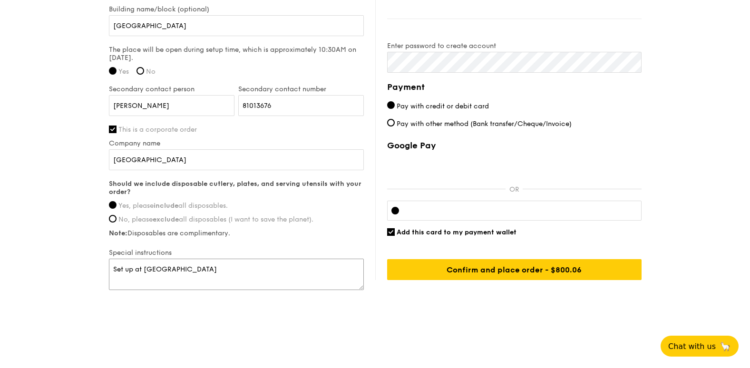
scroll to position [699, 0]
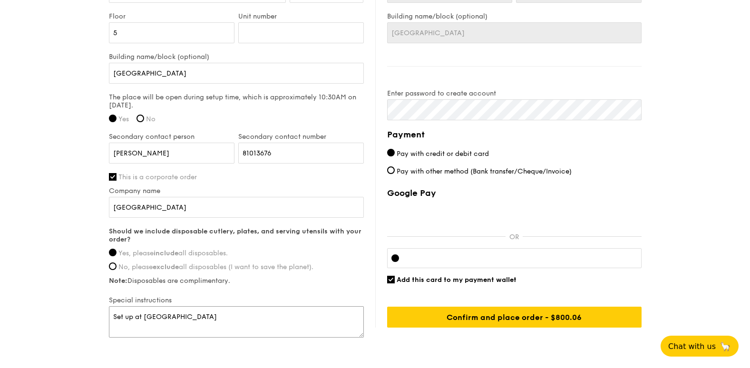
click at [320, 320] on textarea "Set up at [GEOGRAPHIC_DATA]" at bounding box center [236, 321] width 255 height 31
type textarea "Set up at medical centre level Studio room 2"
